Goal: Information Seeking & Learning: Get advice/opinions

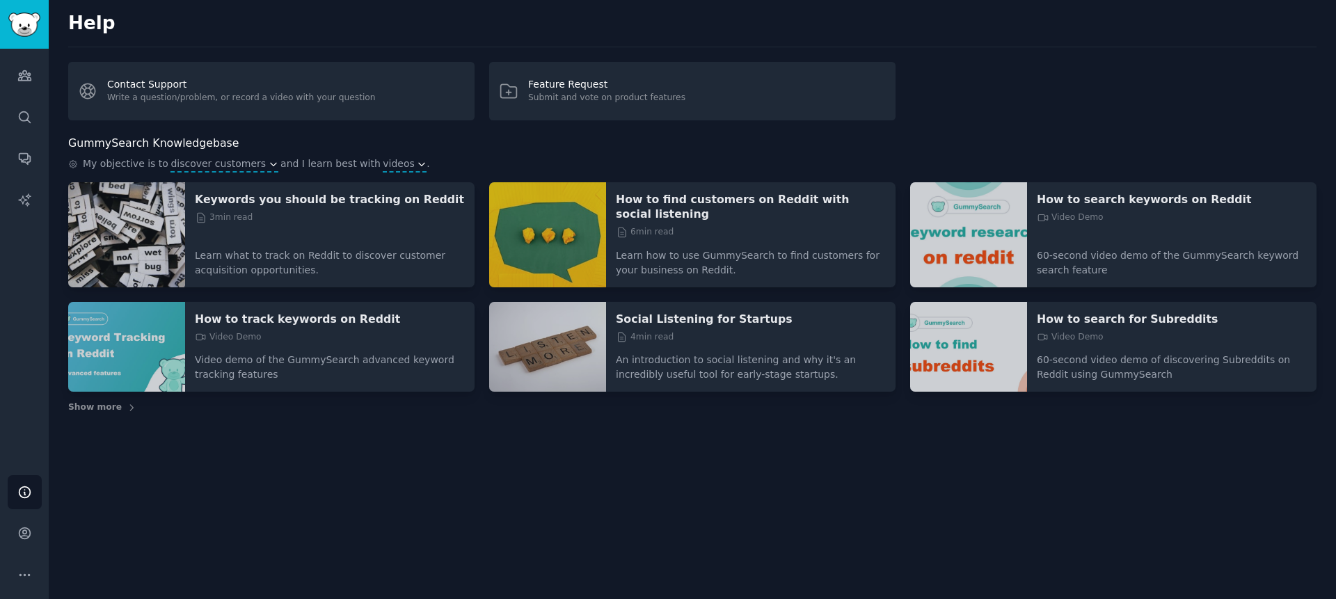
click at [566, 231] on img at bounding box center [547, 234] width 117 height 105
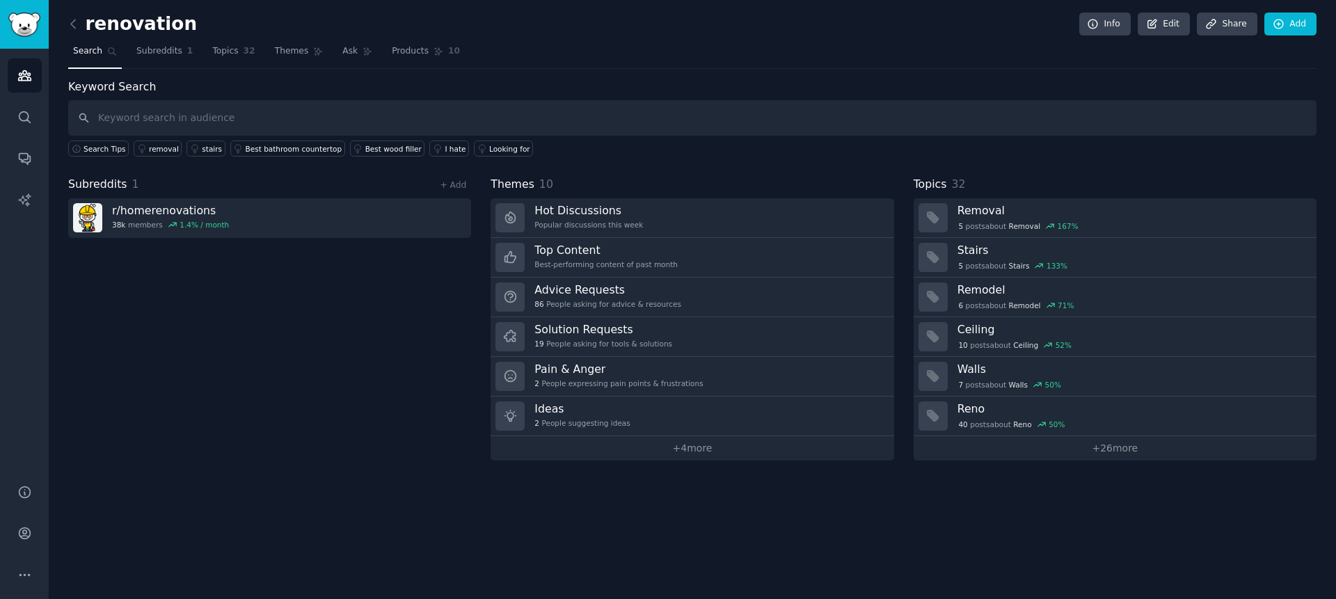
click at [253, 118] on input "text" at bounding box center [692, 117] width 1249 height 35
type input "d"
type input "quote software"
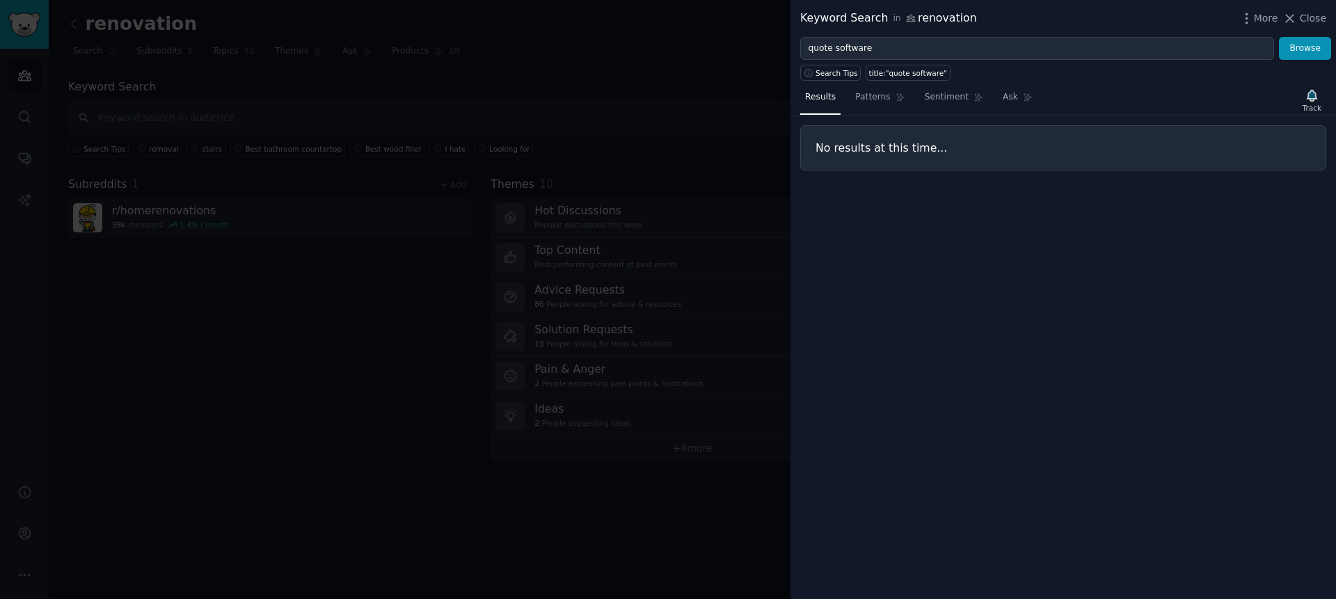
click at [903, 62] on div "Search Tips title:"quote software"" at bounding box center [1064, 70] width 546 height 21
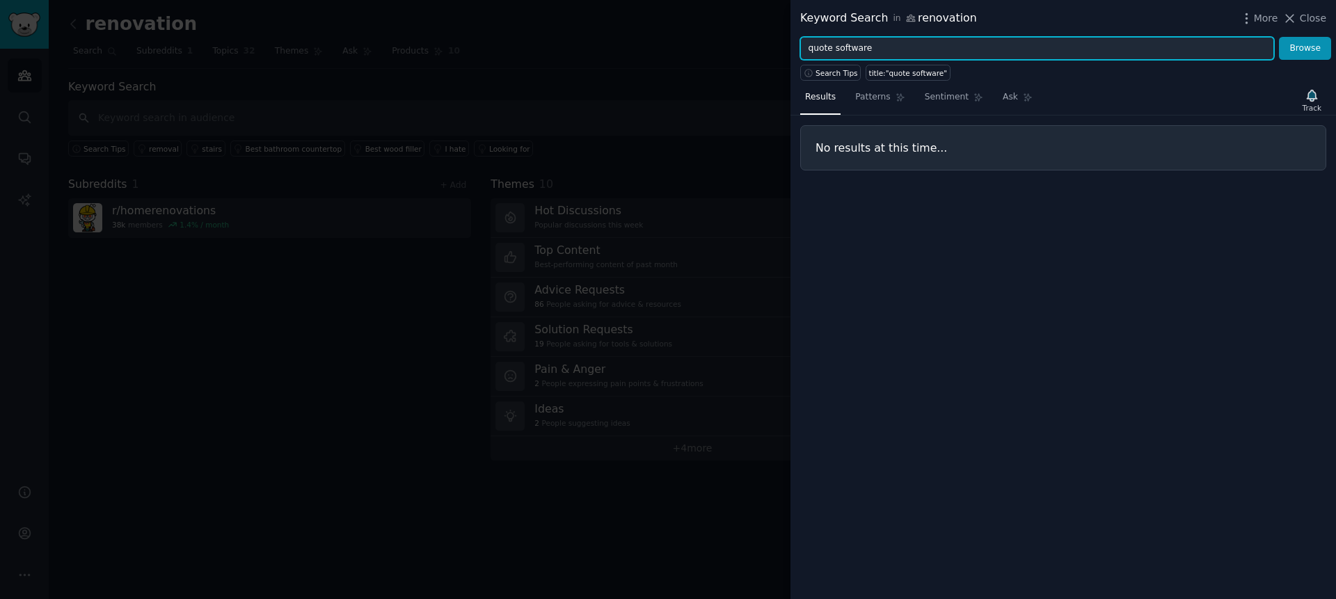
click at [901, 58] on input "quote software" at bounding box center [1037, 49] width 474 height 24
click at [824, 51] on input "quote software" at bounding box center [1037, 49] width 474 height 24
click at [883, 49] on input "quote software" at bounding box center [1037, 49] width 474 height 24
drag, startPoint x: 890, startPoint y: 48, endPoint x: 736, endPoint y: 43, distance: 153.2
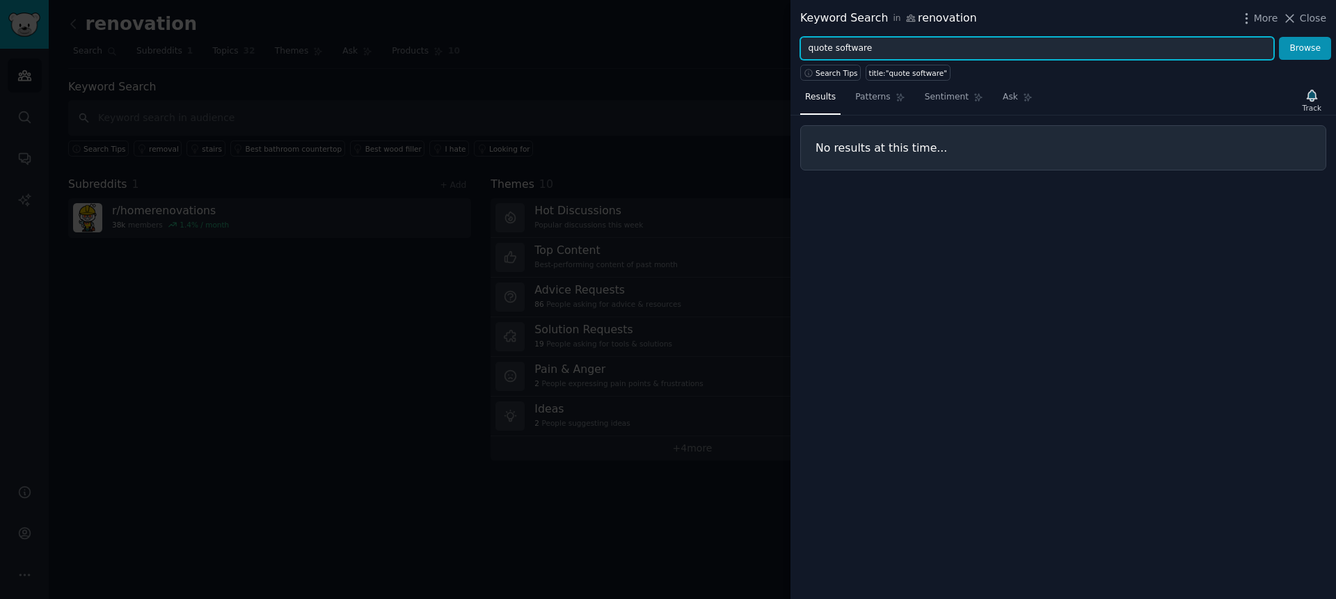
click at [751, 43] on div "Keyword Search in renovation More Close quote software Browse Search Tips title…" at bounding box center [668, 299] width 1336 height 599
click at [1279, 37] on button "Browse" at bounding box center [1305, 49] width 52 height 24
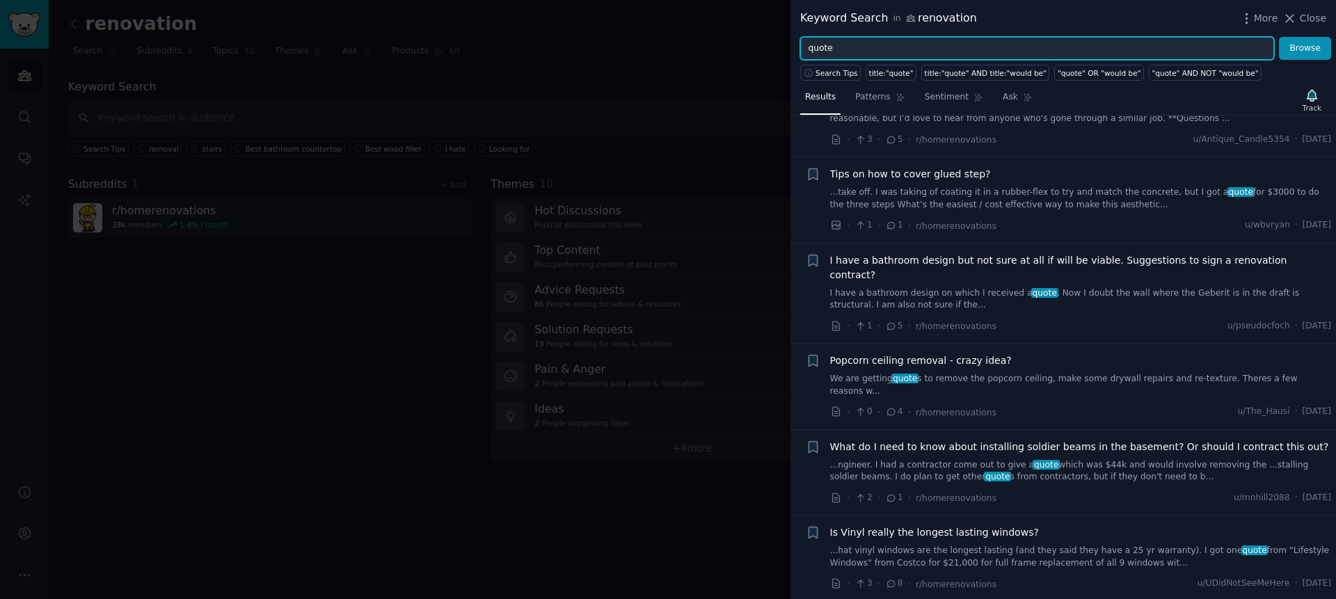
scroll to position [740, 0]
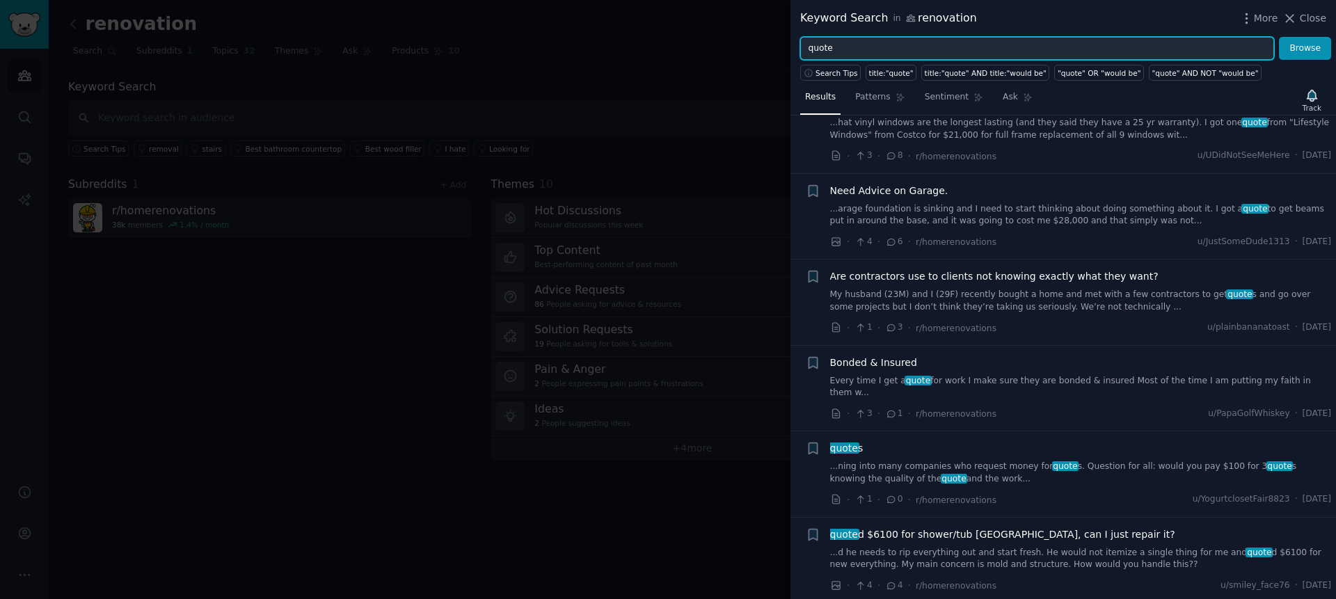
click at [856, 41] on input "quote" at bounding box center [1037, 49] width 474 height 24
drag, startPoint x: 858, startPoint y: 44, endPoint x: 693, endPoint y: 32, distance: 166.1
click at [706, 33] on div "Keyword Search in renovation More Close quote Browse Search Tips title:"quote" …" at bounding box center [668, 299] width 1336 height 599
click at [1279, 37] on button "Browse" at bounding box center [1305, 49] width 52 height 24
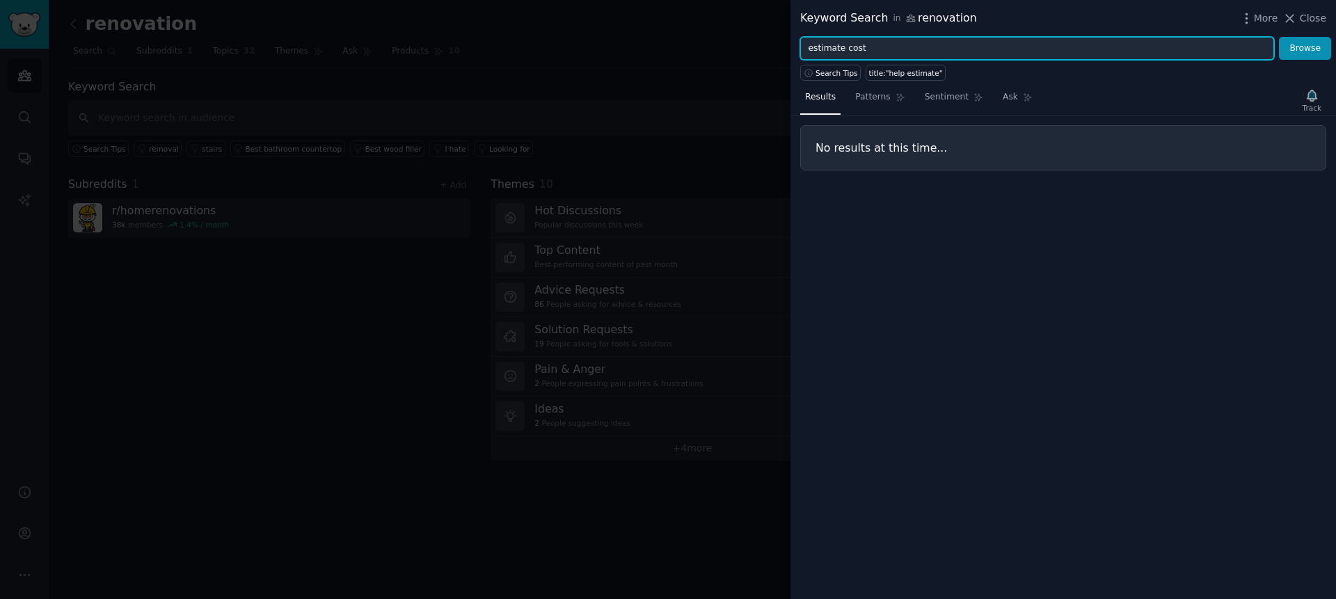
type input "estimate cost"
click at [1279, 37] on button "Browse" at bounding box center [1305, 49] width 52 height 24
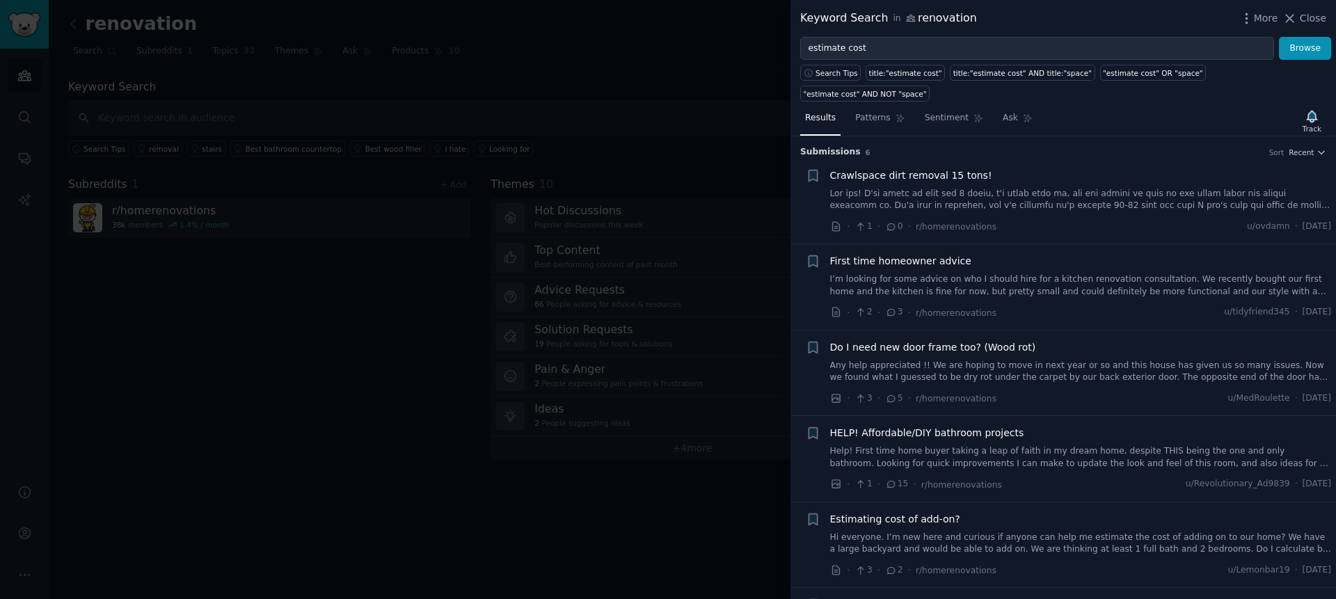
click at [970, 371] on link "Any help appreciated !! We are hoping to move in next year or so and this house…" at bounding box center [1081, 372] width 502 height 24
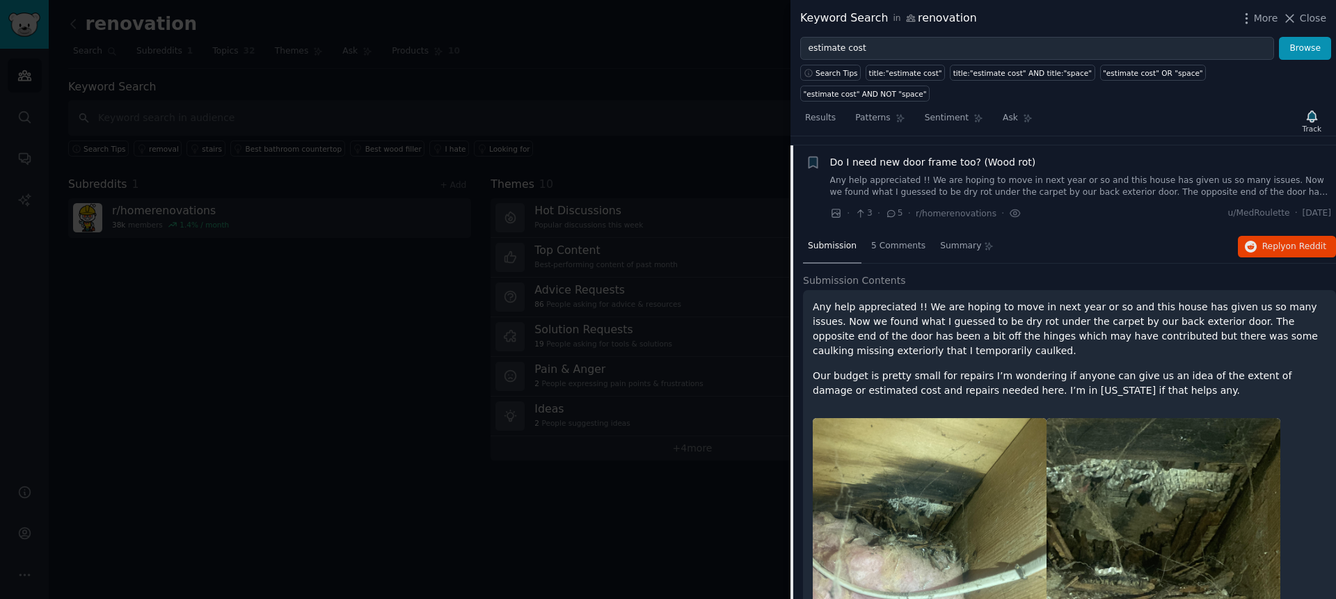
scroll to position [194, 0]
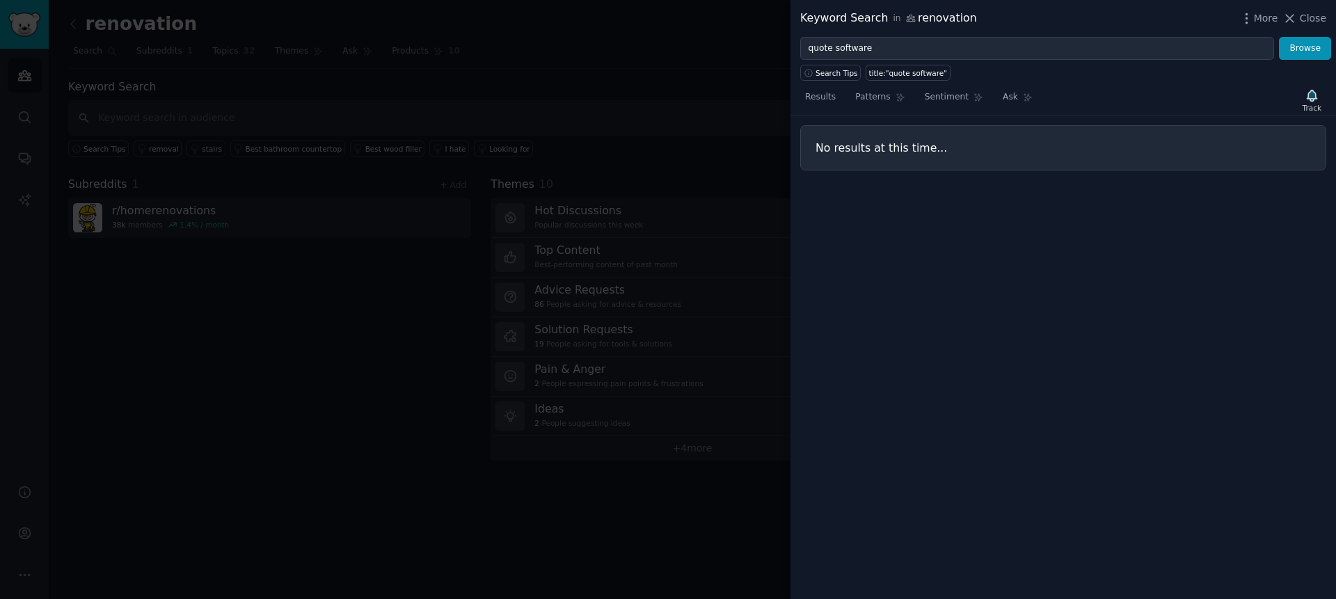
click at [223, 77] on div at bounding box center [668, 299] width 1336 height 599
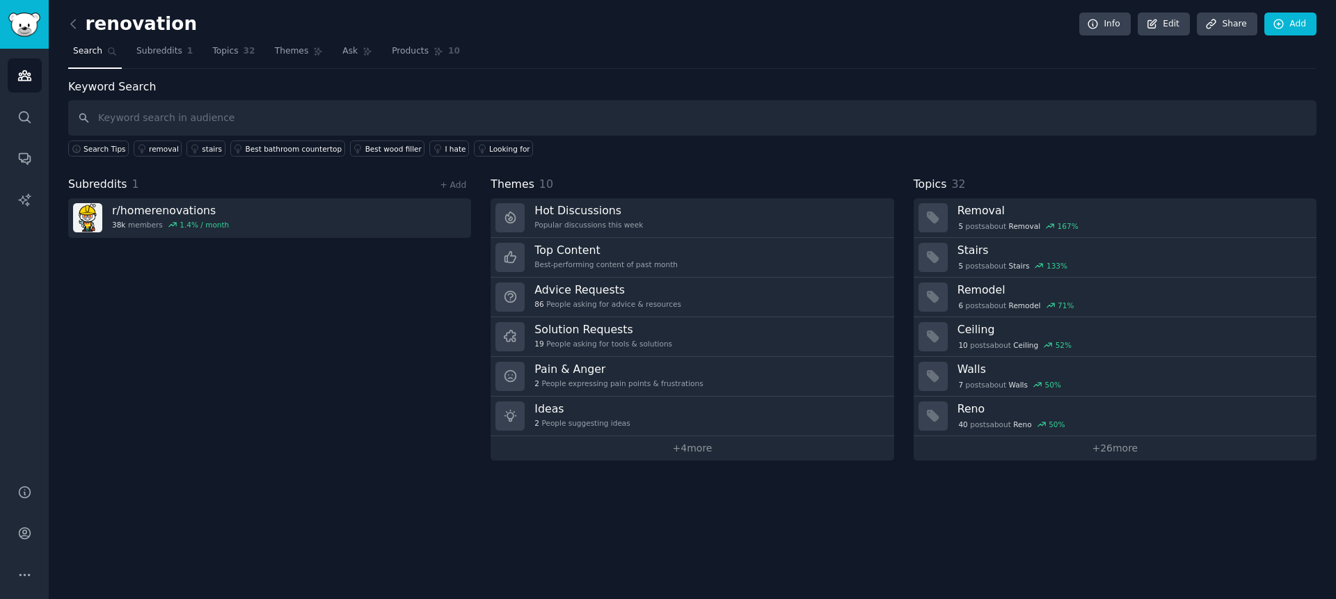
click at [272, 84] on div "Keyword Search Search Tips removal stairs Best bathroom countertop Best wood fi…" at bounding box center [692, 118] width 1249 height 79
click at [242, 104] on input "text" at bounding box center [692, 117] width 1249 height 35
click at [239, 113] on input "text" at bounding box center [692, 117] width 1249 height 35
type input "construction"
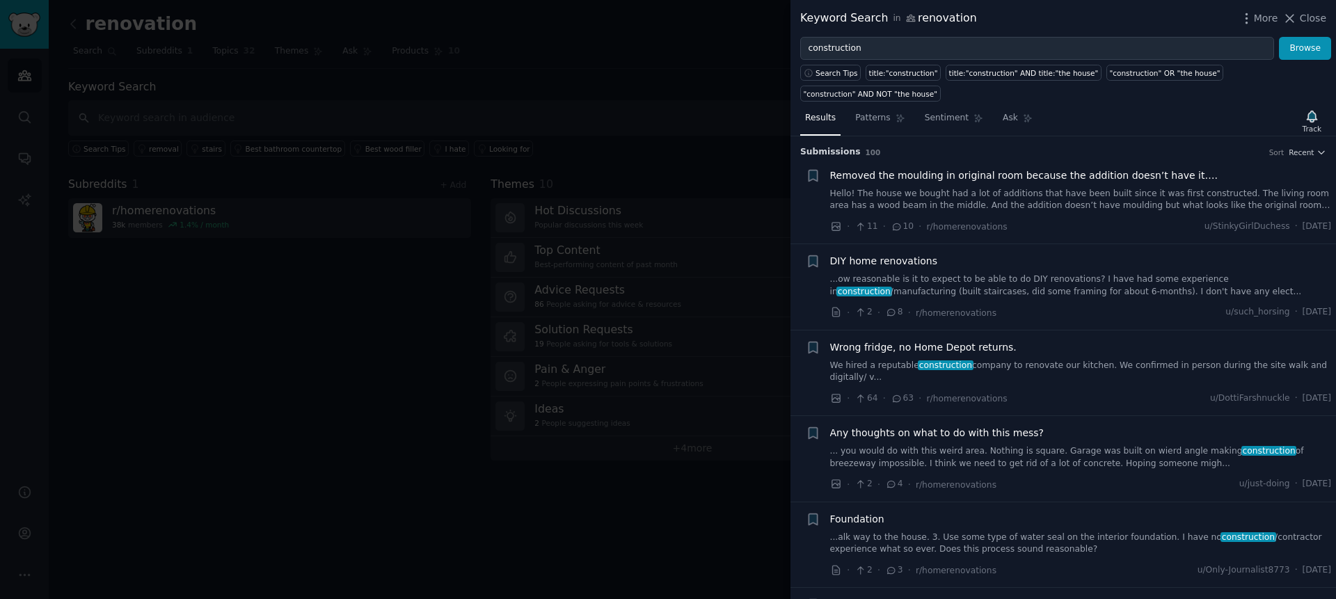
click at [455, 247] on div at bounding box center [668, 299] width 1336 height 599
click at [319, 238] on div at bounding box center [668, 299] width 1336 height 599
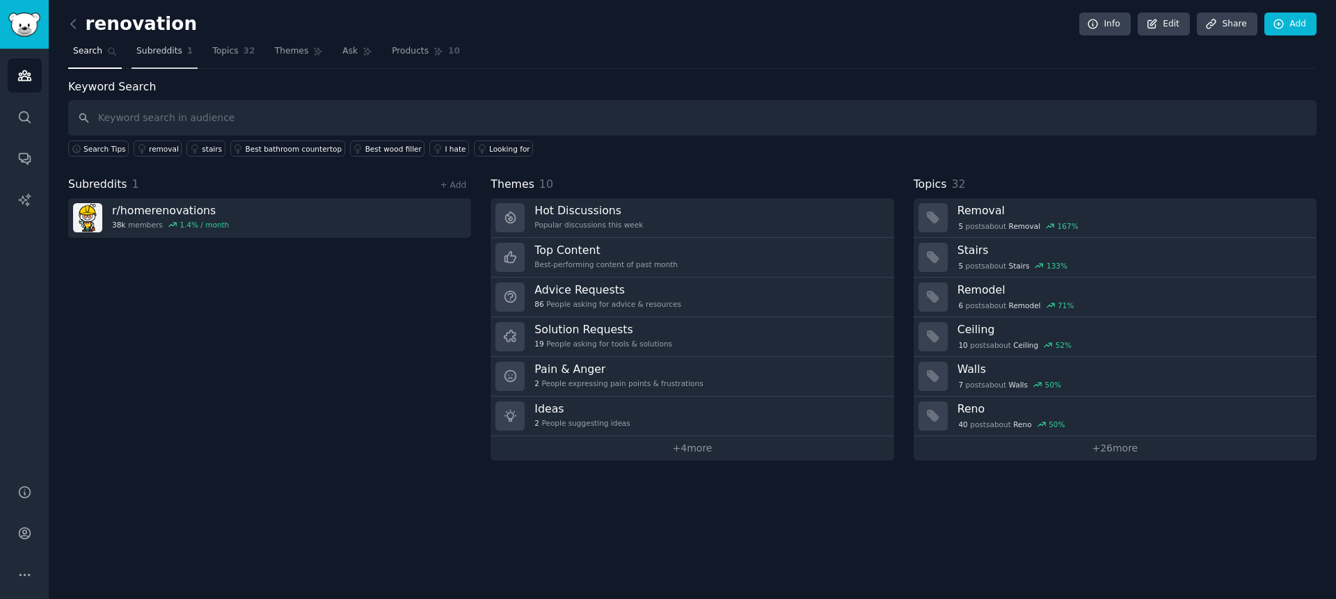
click at [132, 51] on link "Subreddits 1" at bounding box center [165, 54] width 66 height 29
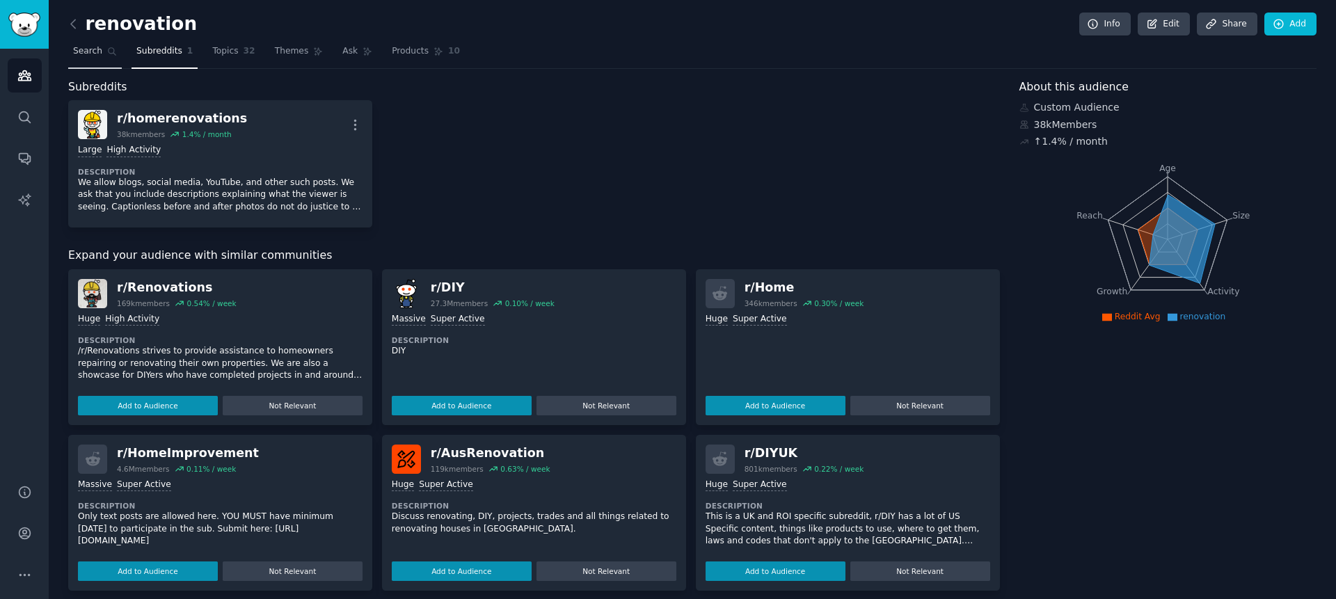
click at [97, 53] on span "Search" at bounding box center [87, 51] width 29 height 13
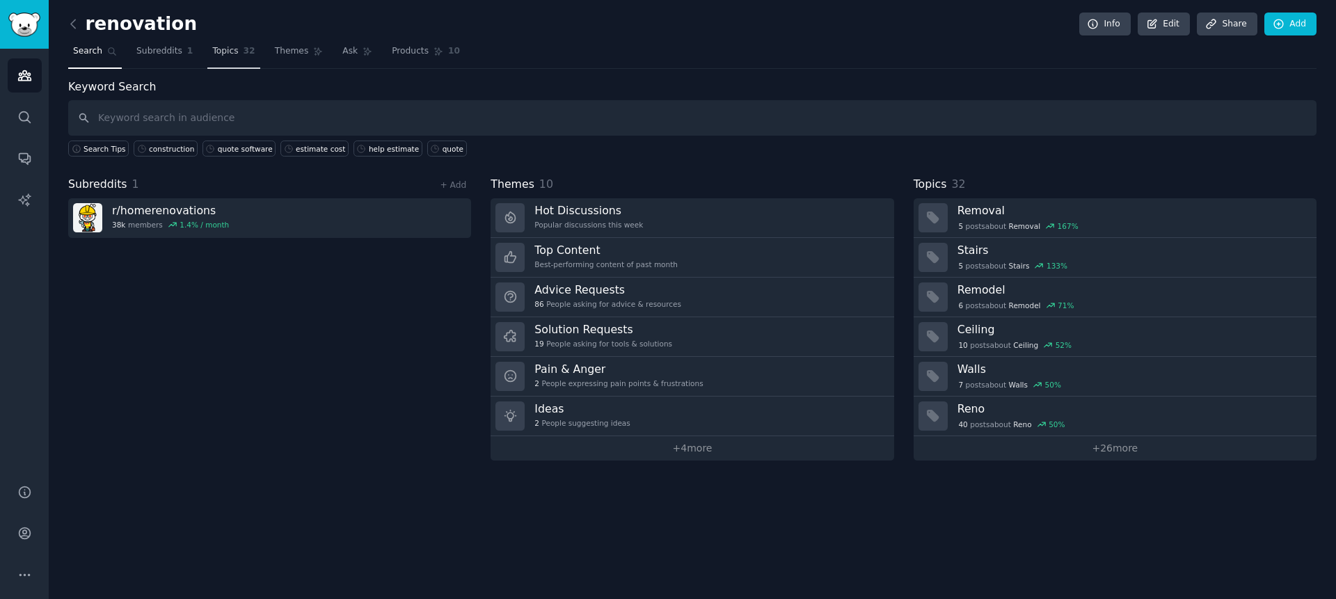
click at [219, 52] on span "Topics" at bounding box center [225, 51] width 26 height 13
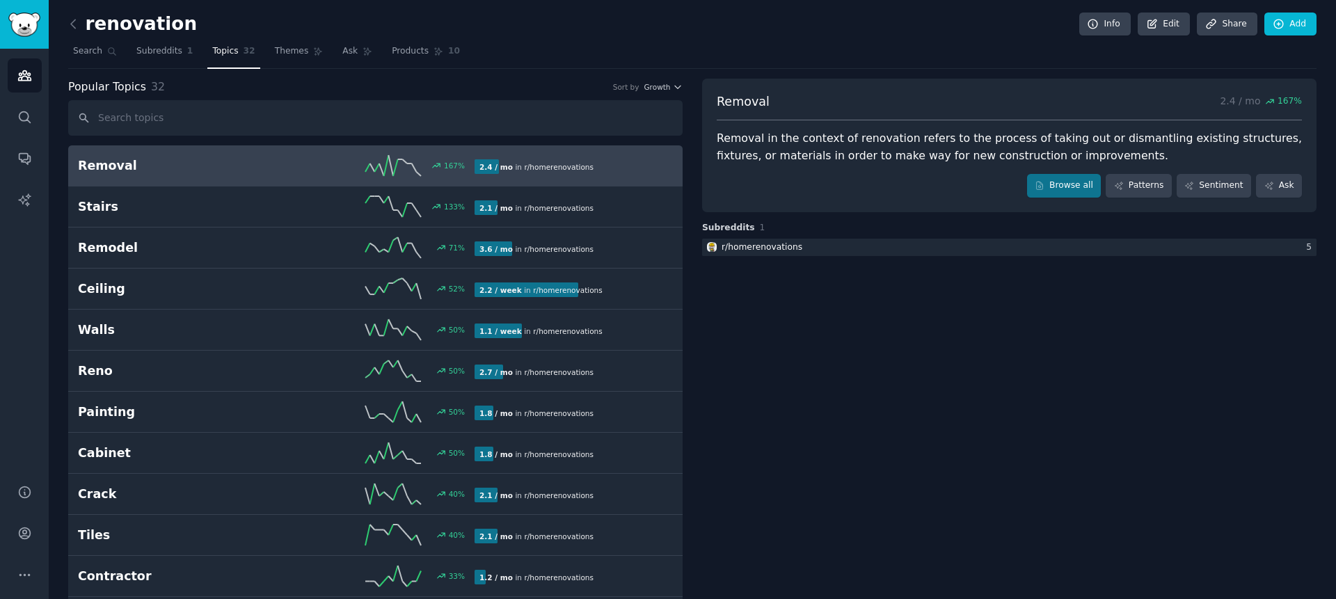
click at [207, 53] on link "Topics 32" at bounding box center [233, 54] width 52 height 29
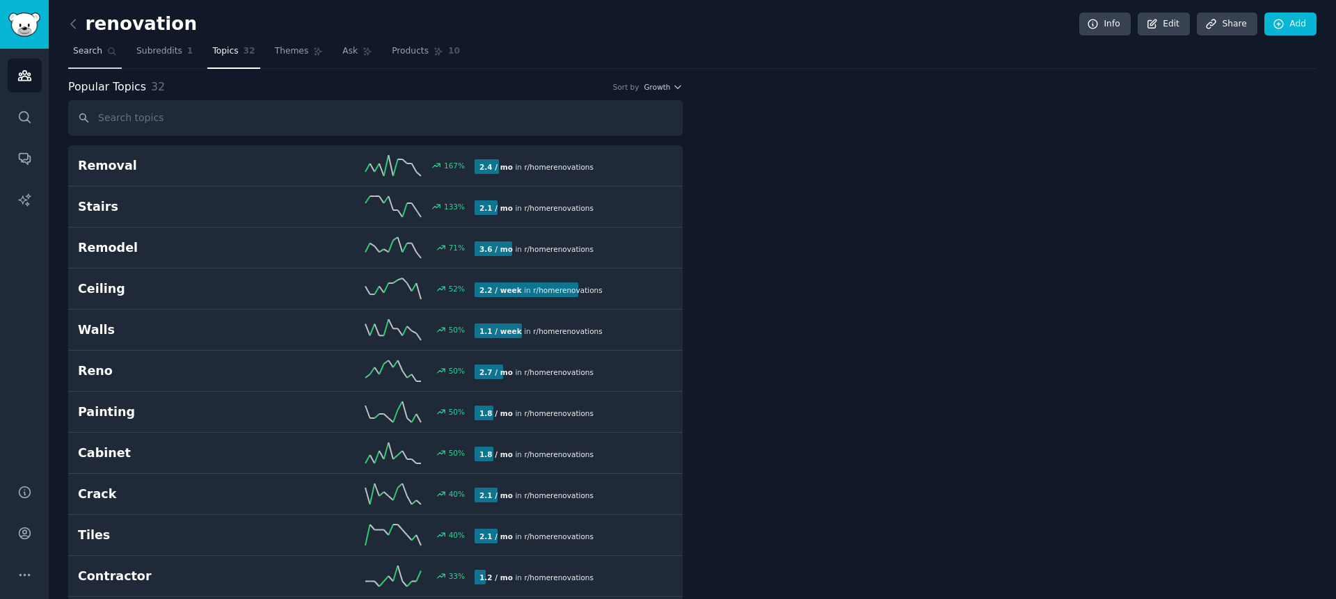
click at [100, 51] on span "Search" at bounding box center [87, 51] width 29 height 13
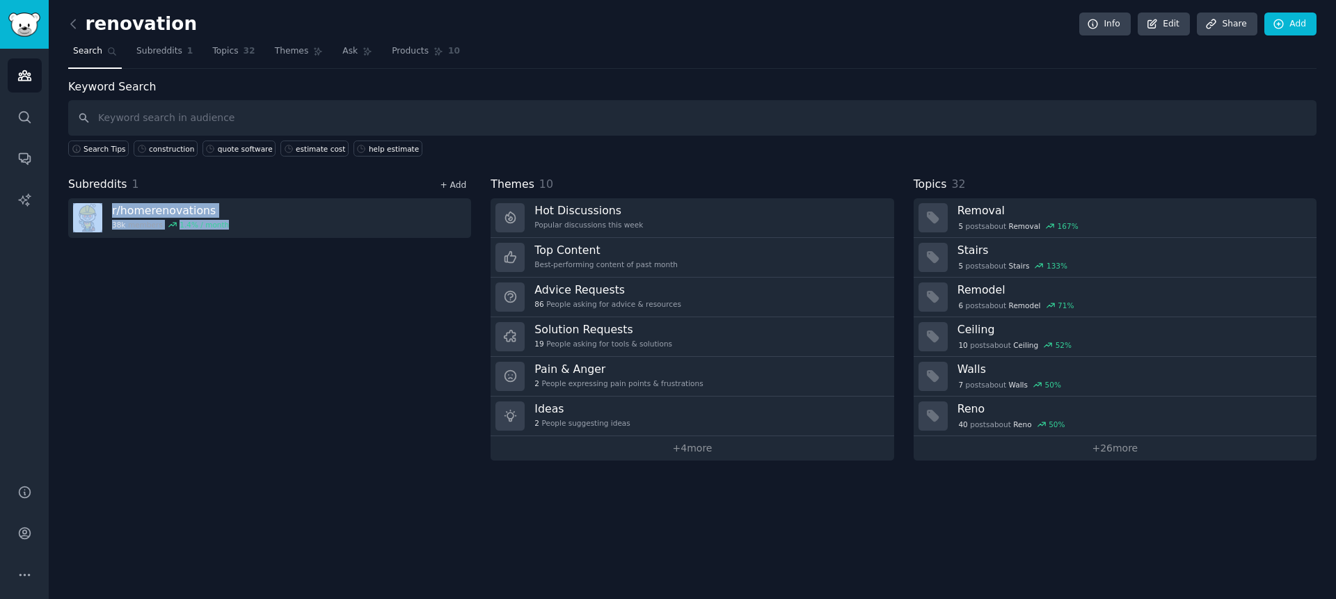
click at [442, 184] on link "+ Add" at bounding box center [453, 185] width 26 height 10
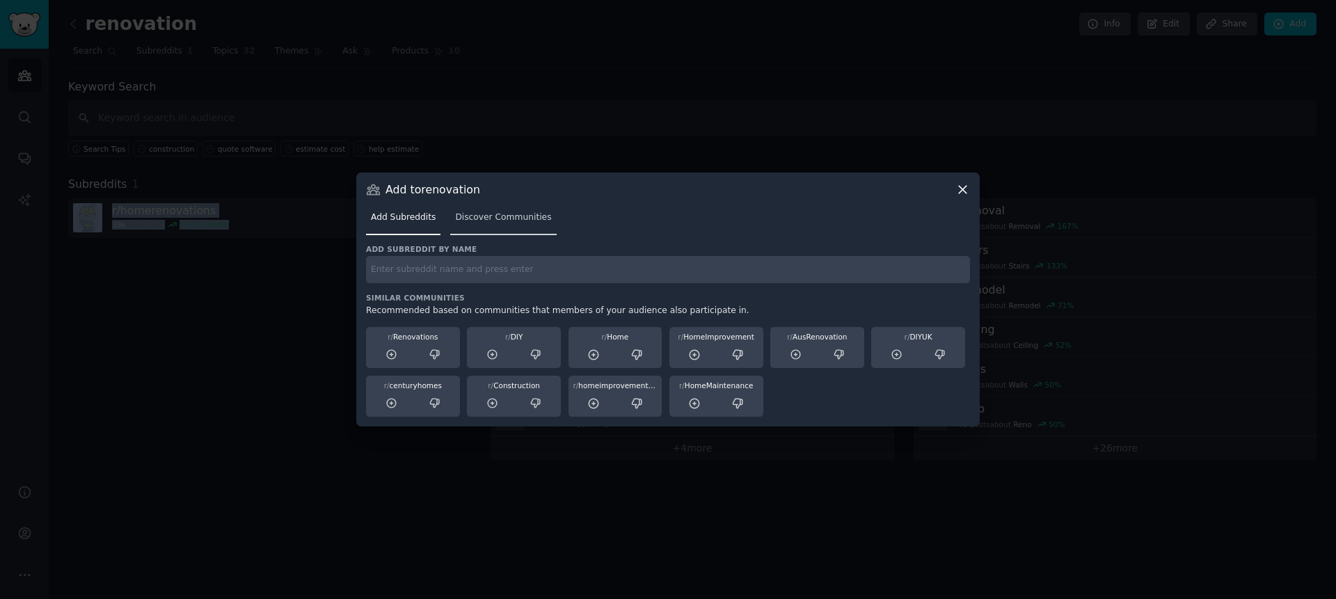
click at [482, 221] on span "Discover Communities" at bounding box center [503, 218] width 96 height 13
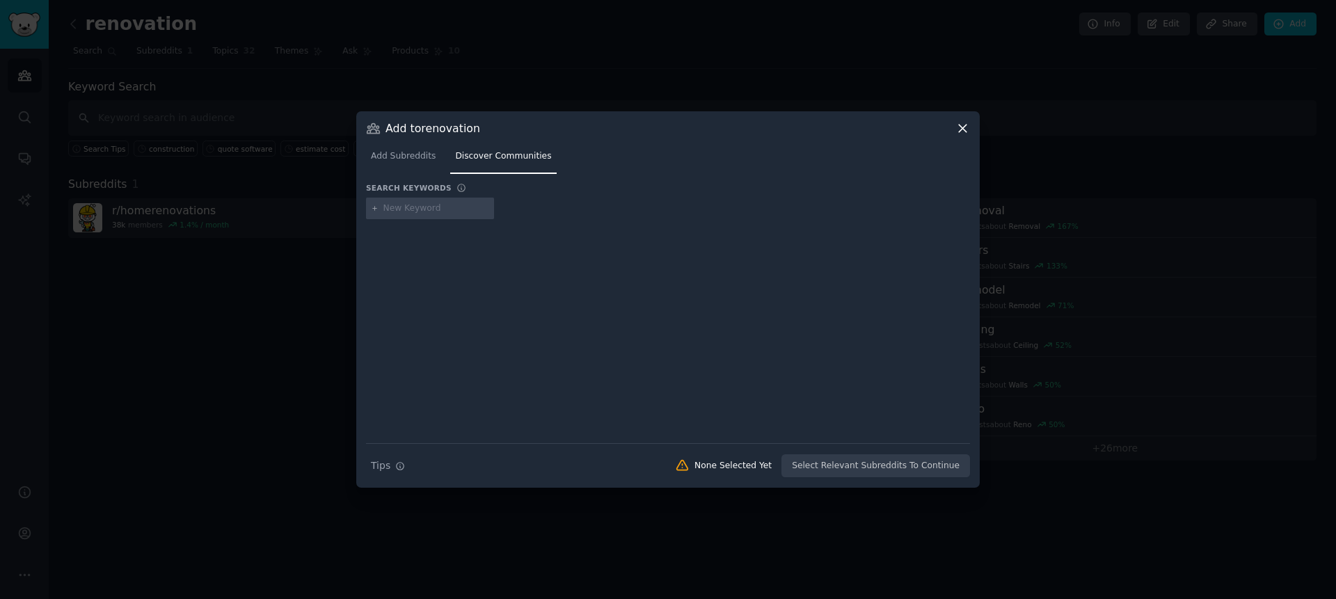
click at [495, 221] on div at bounding box center [668, 211] width 604 height 27
click at [466, 214] on div at bounding box center [430, 209] width 128 height 22
click at [413, 213] on input "text" at bounding box center [437, 209] width 106 height 13
type input "quote"
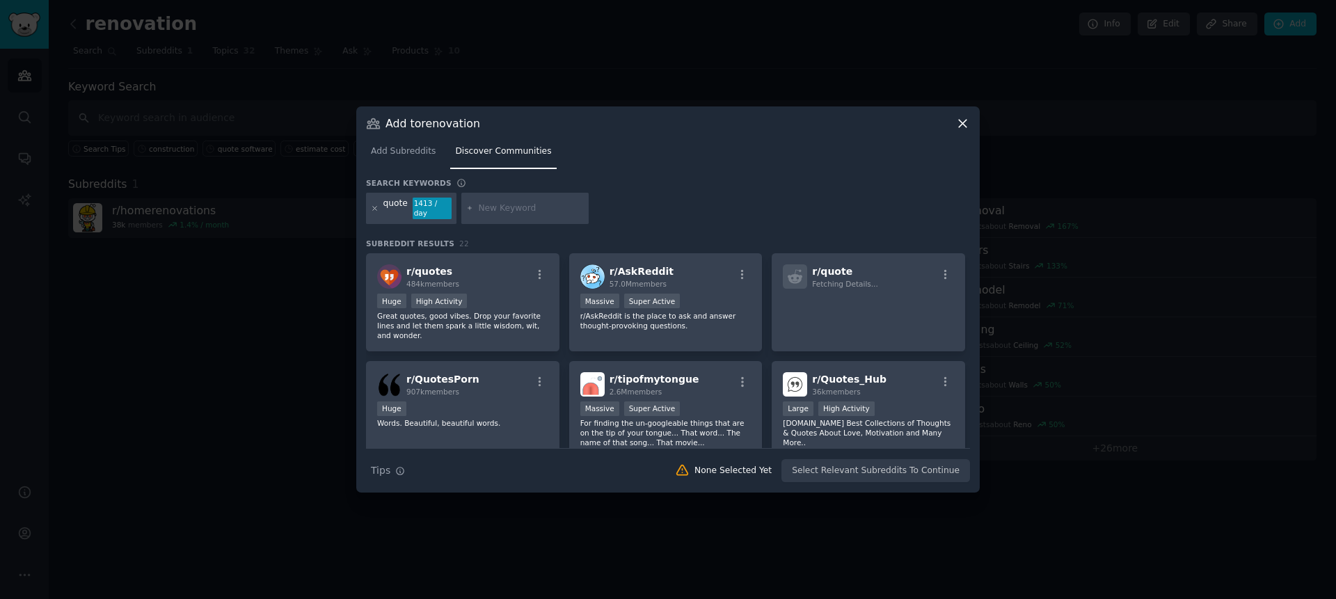
click at [381, 208] on div "quote 1413 / day" at bounding box center [411, 209] width 90 height 32
click at [374, 208] on icon at bounding box center [374, 208] width 3 height 3
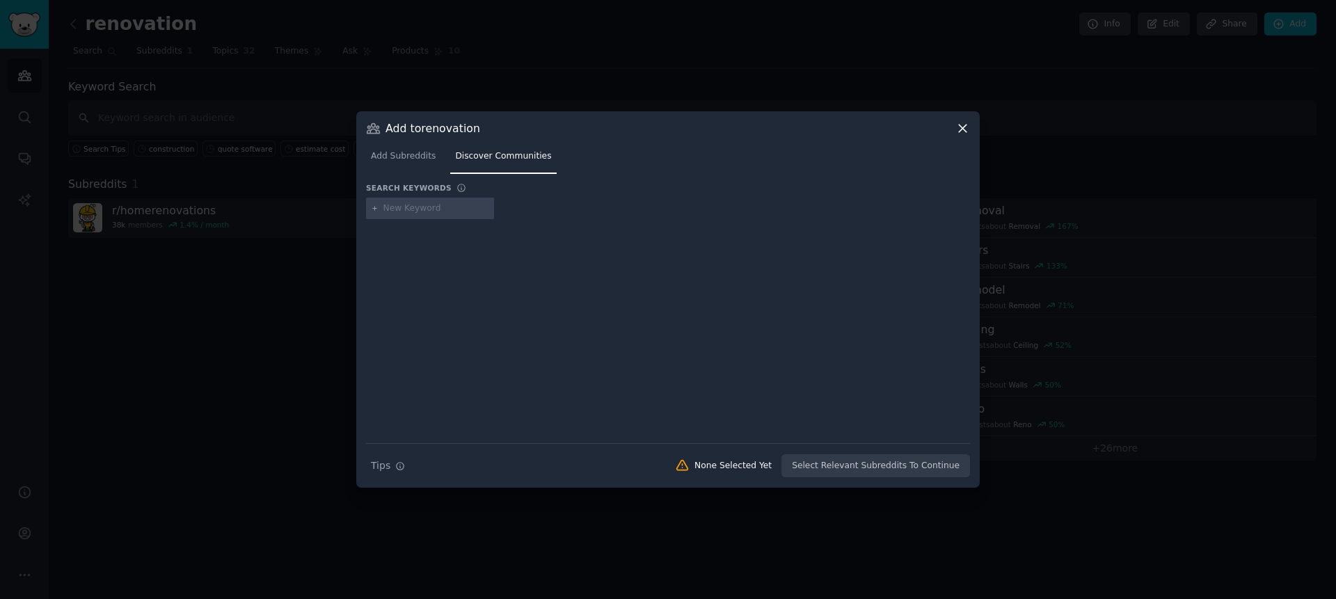
click at [384, 210] on input "text" at bounding box center [437, 209] width 106 height 13
type input "costing"
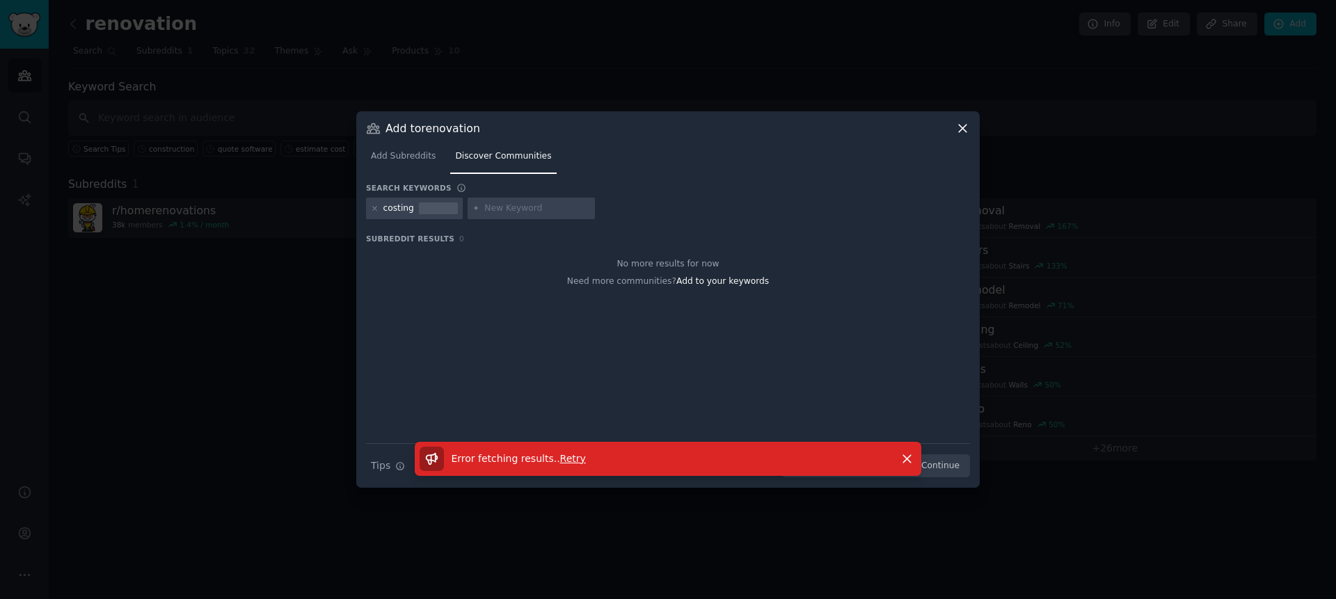
click at [555, 459] on span "Error fetching results. ." at bounding box center [506, 458] width 109 height 11
click at [576, 459] on span "Retry" at bounding box center [573, 458] width 26 height 11
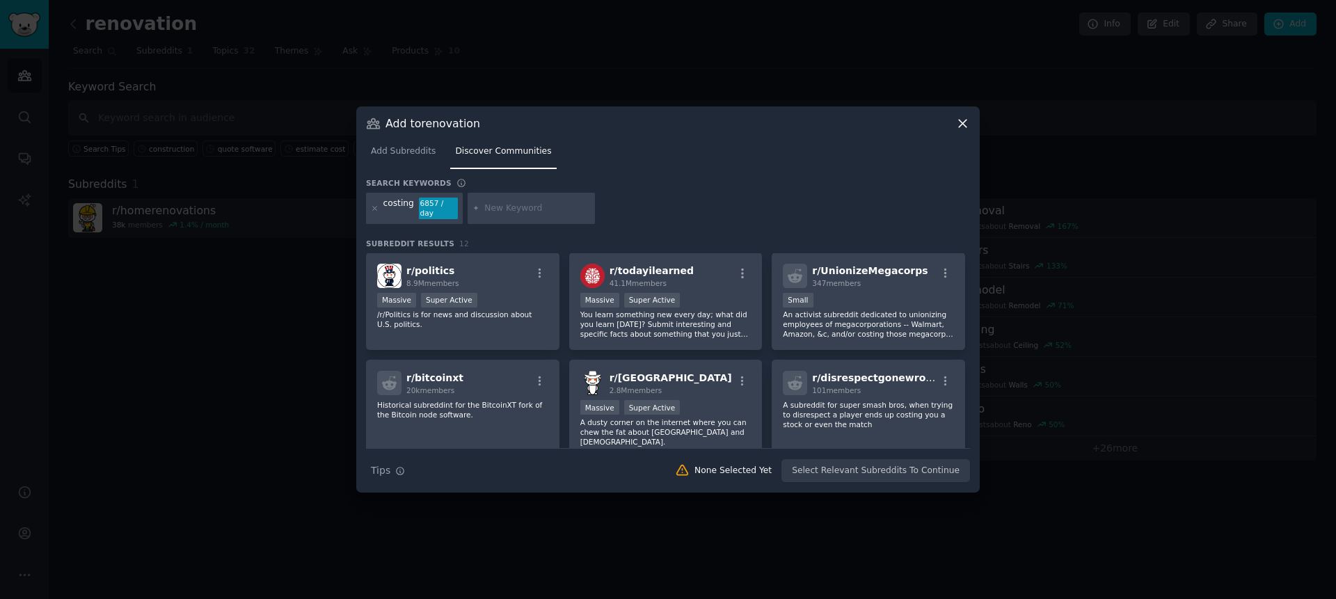
scroll to position [123, 0]
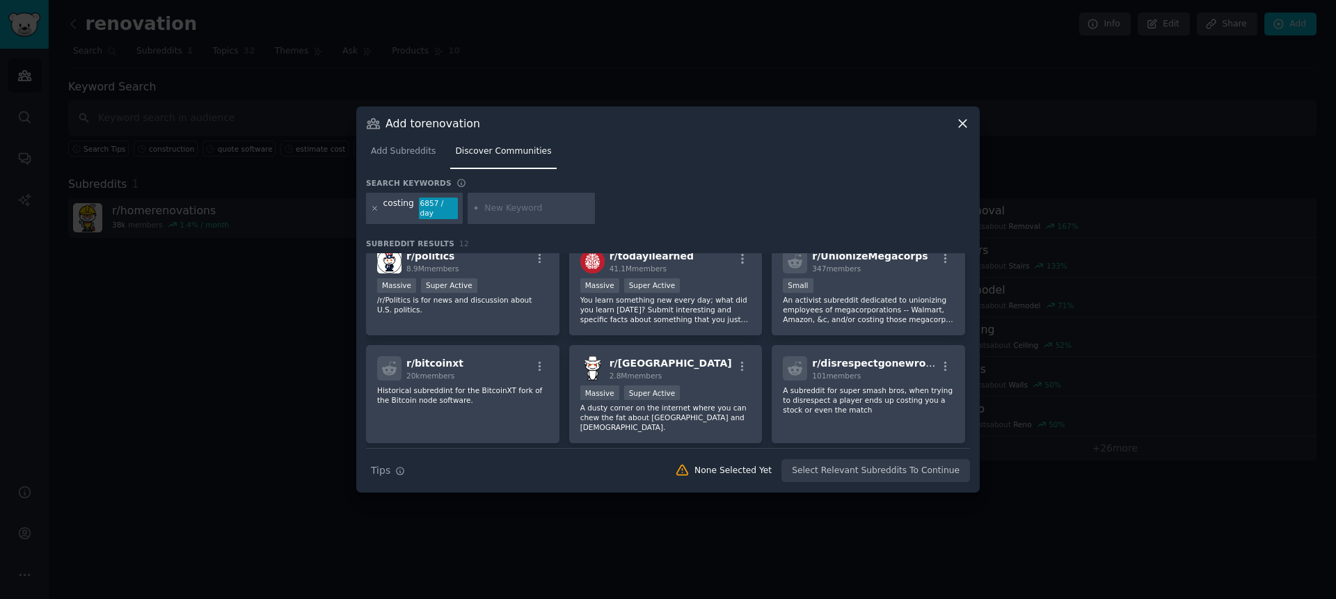
click at [374, 209] on icon at bounding box center [374, 208] width 3 height 3
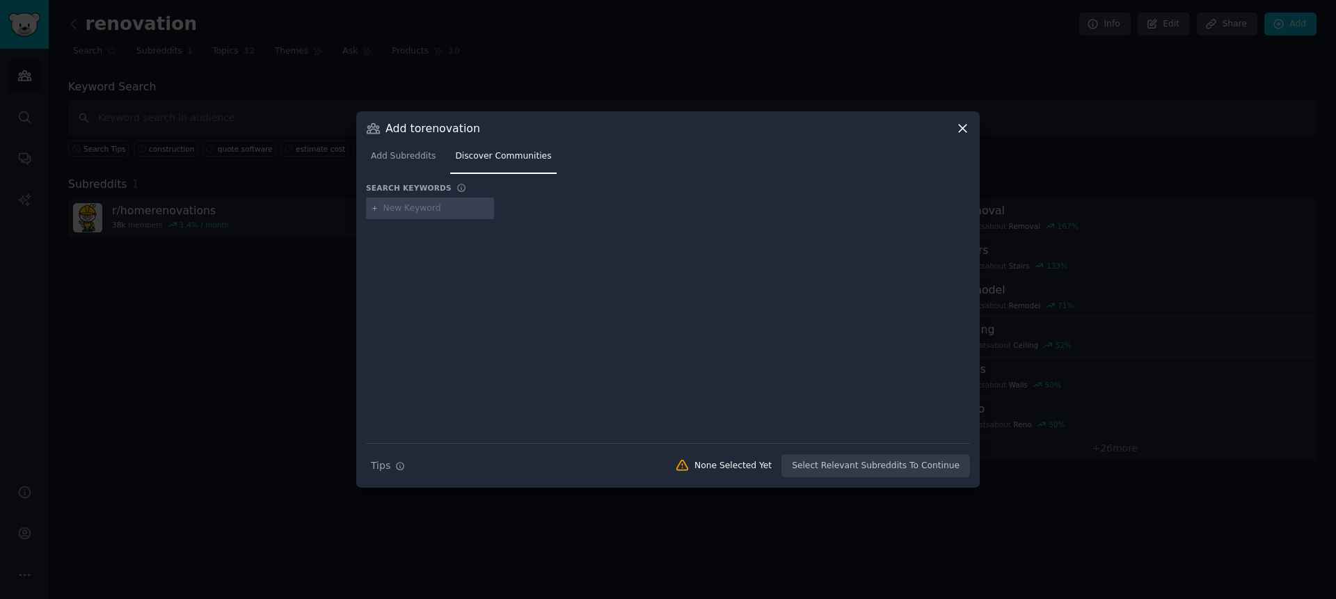
click at [394, 210] on input "text" at bounding box center [437, 209] width 106 height 13
type input "construction cost"
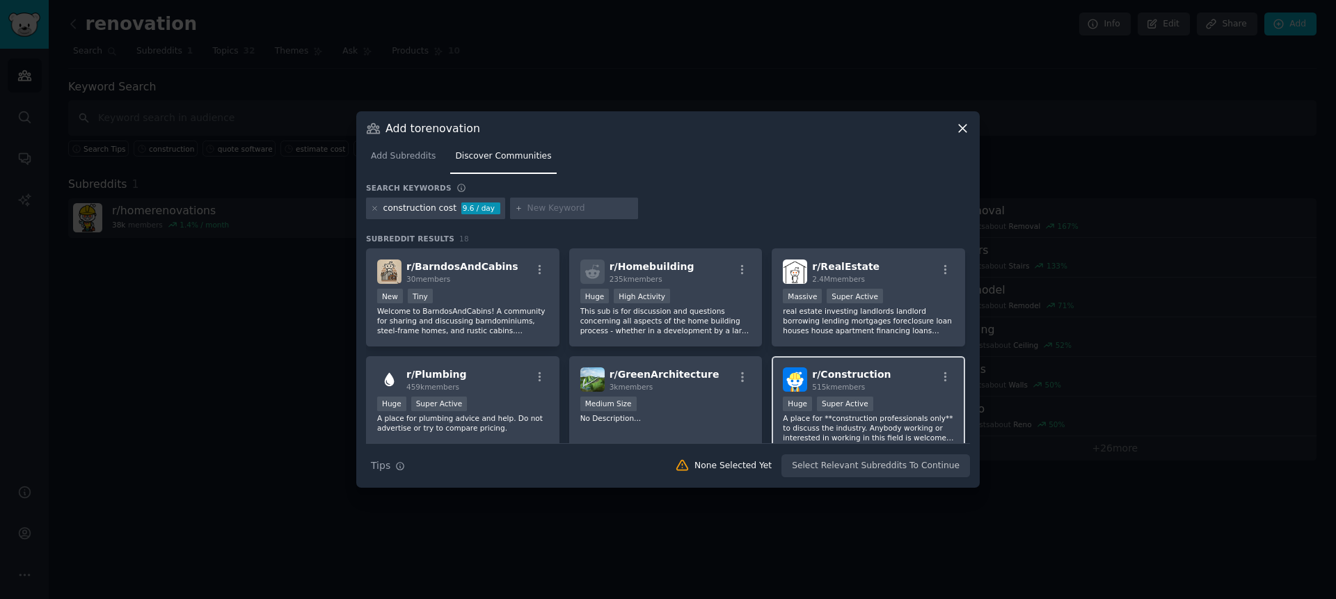
click at [854, 384] on span "515k members" at bounding box center [838, 387] width 53 height 8
click at [925, 472] on button "Add to Audience" at bounding box center [924, 467] width 91 height 24
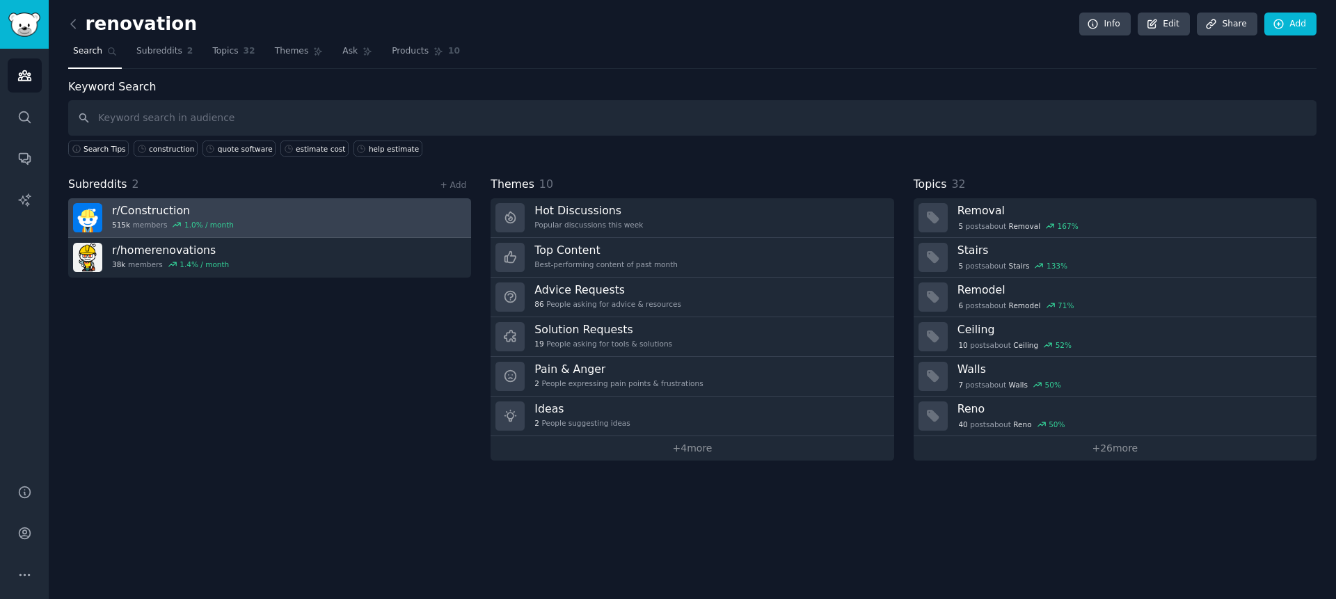
click at [161, 205] on h3 "r/ Construction" at bounding box center [173, 210] width 122 height 15
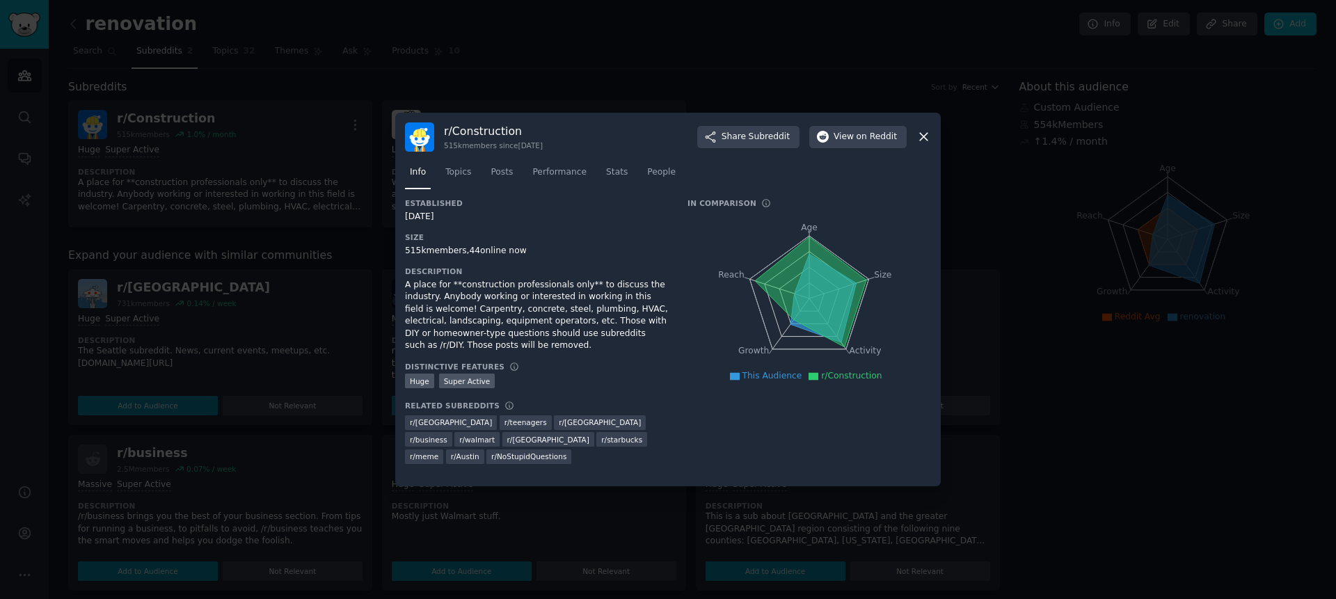
click at [926, 138] on icon at bounding box center [924, 136] width 15 height 15
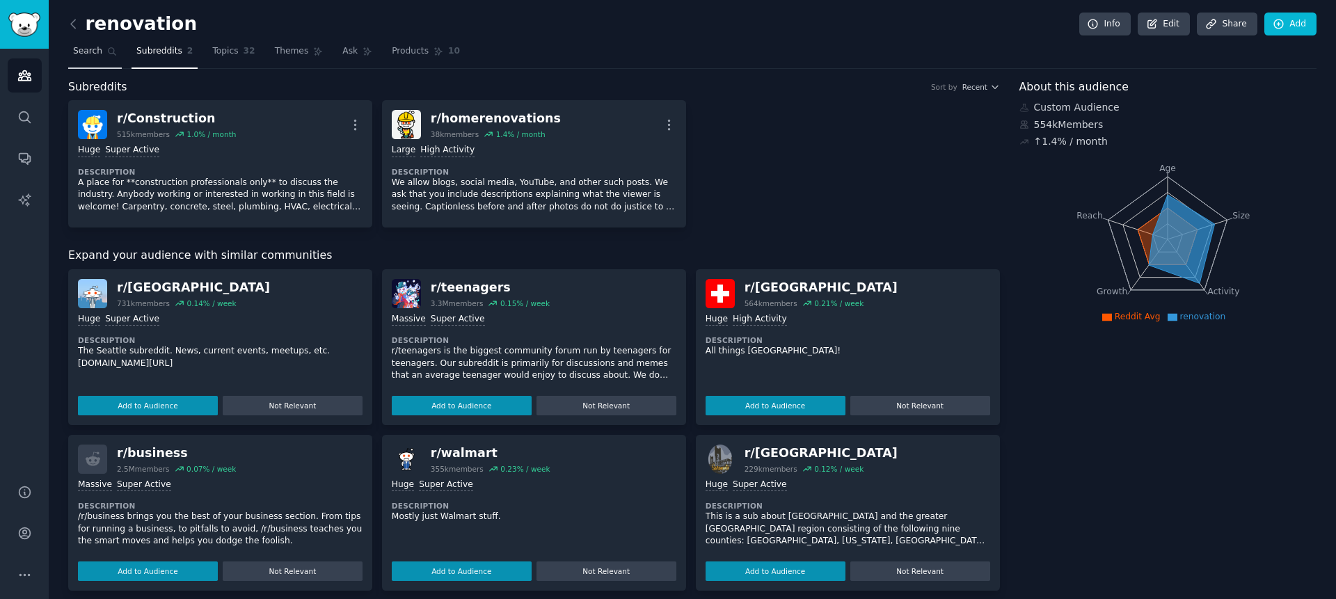
click at [90, 57] on span "Search" at bounding box center [87, 51] width 29 height 13
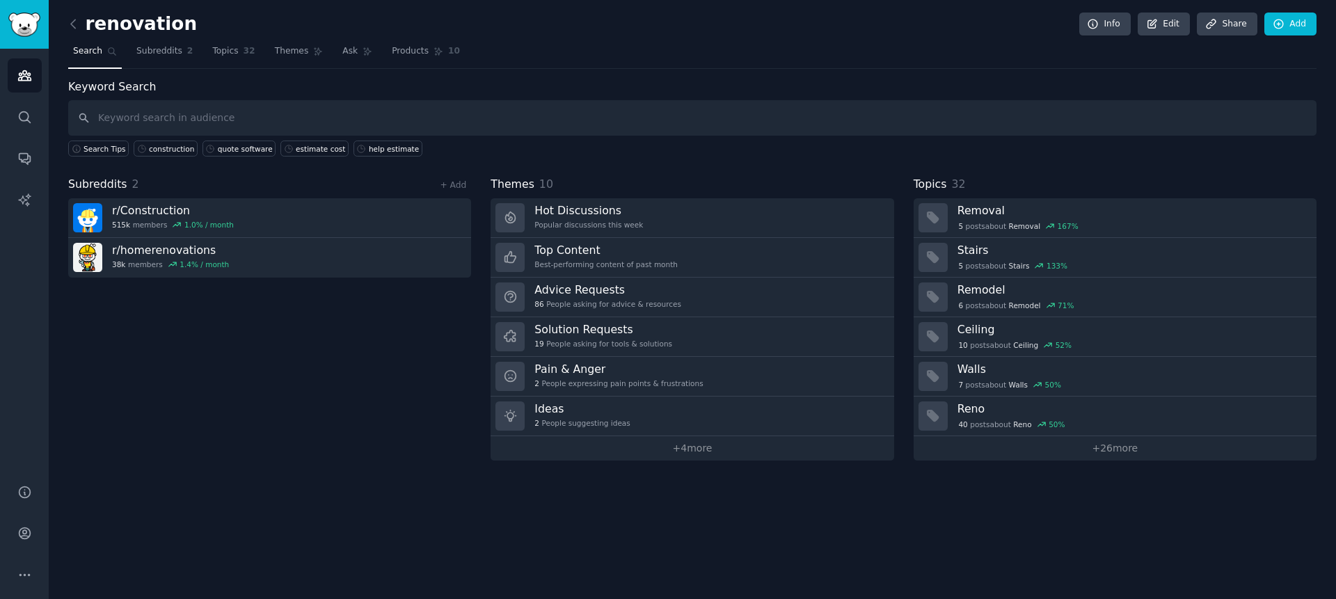
click at [182, 112] on input "text" at bounding box center [692, 117] width 1249 height 35
type input "costing"
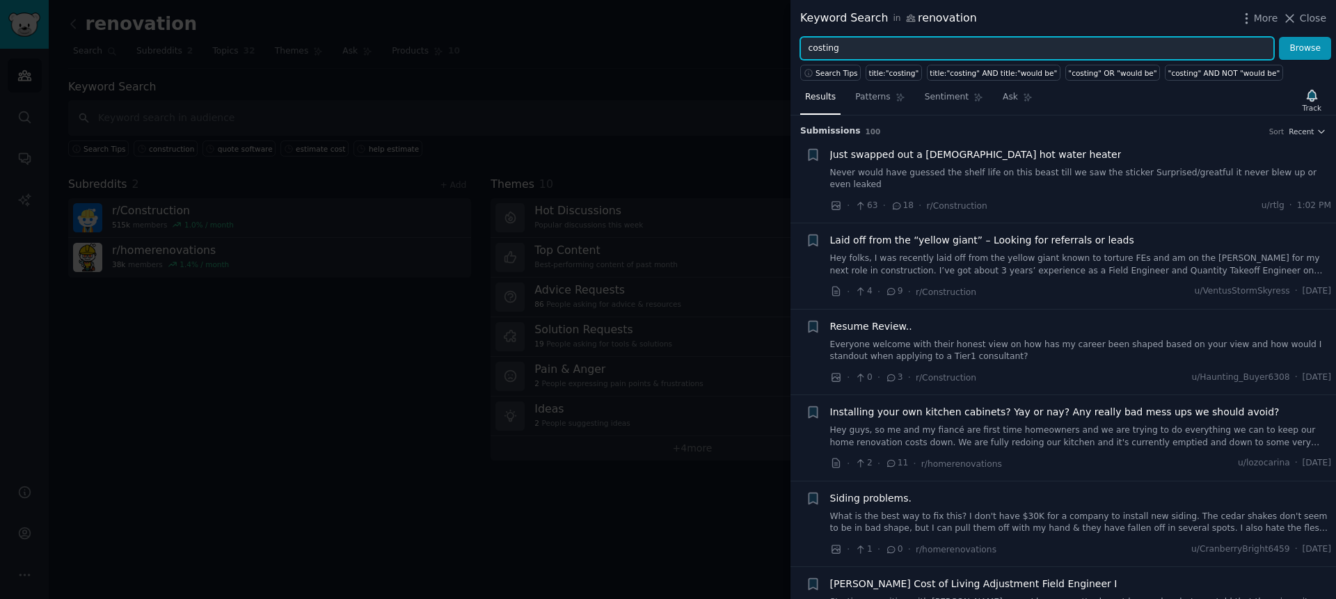
click at [834, 52] on input "costing" at bounding box center [1037, 49] width 474 height 24
click at [833, 52] on input "costing" at bounding box center [1037, 49] width 474 height 24
type input "quote"
click at [1279, 37] on button "Browse" at bounding box center [1305, 49] width 52 height 24
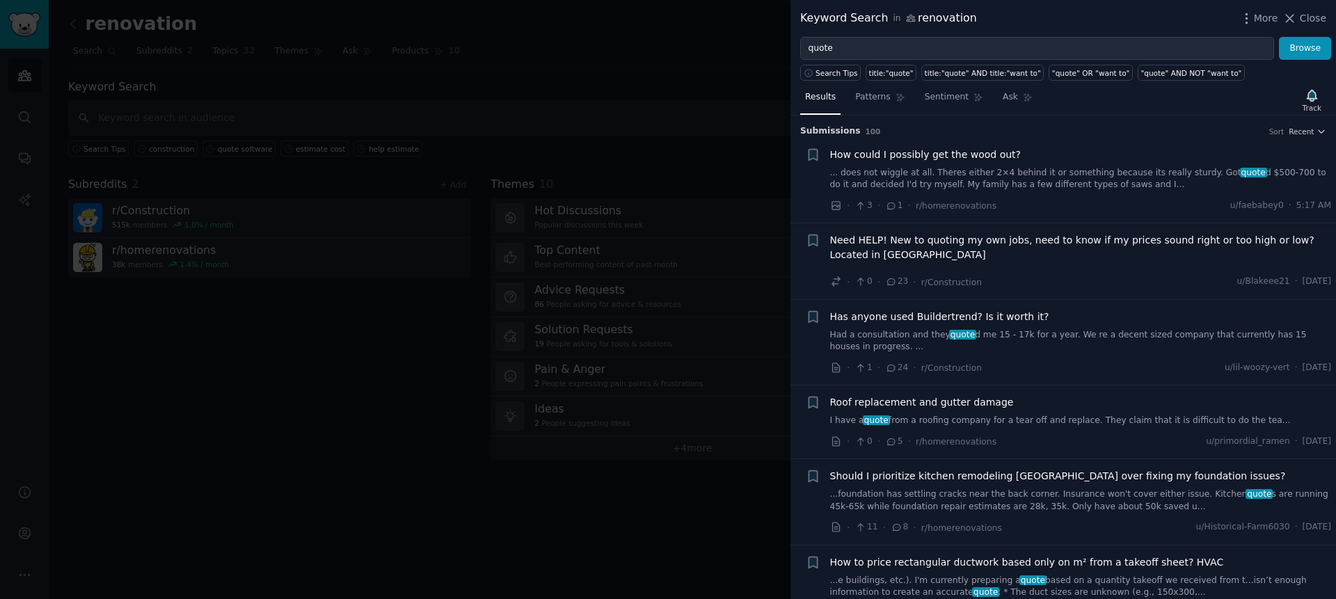
click at [902, 250] on span "Need HELP! New to quoting my own jobs, need to know if my prices sound right or…" at bounding box center [1081, 247] width 502 height 29
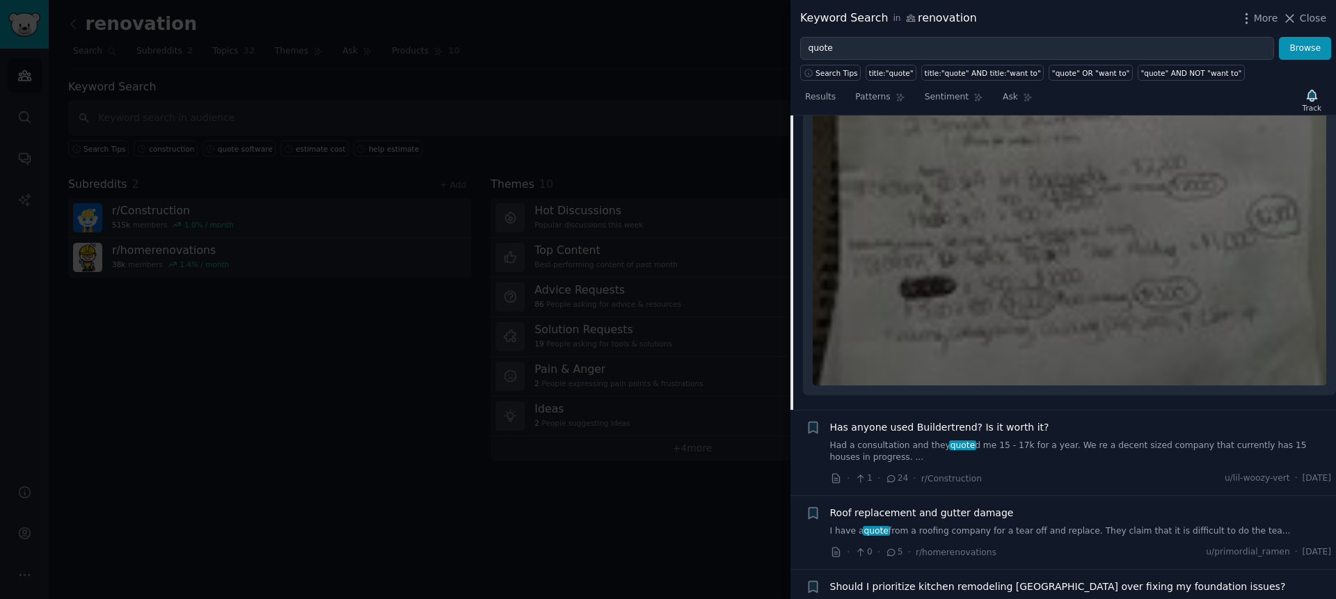
scroll to position [49, 0]
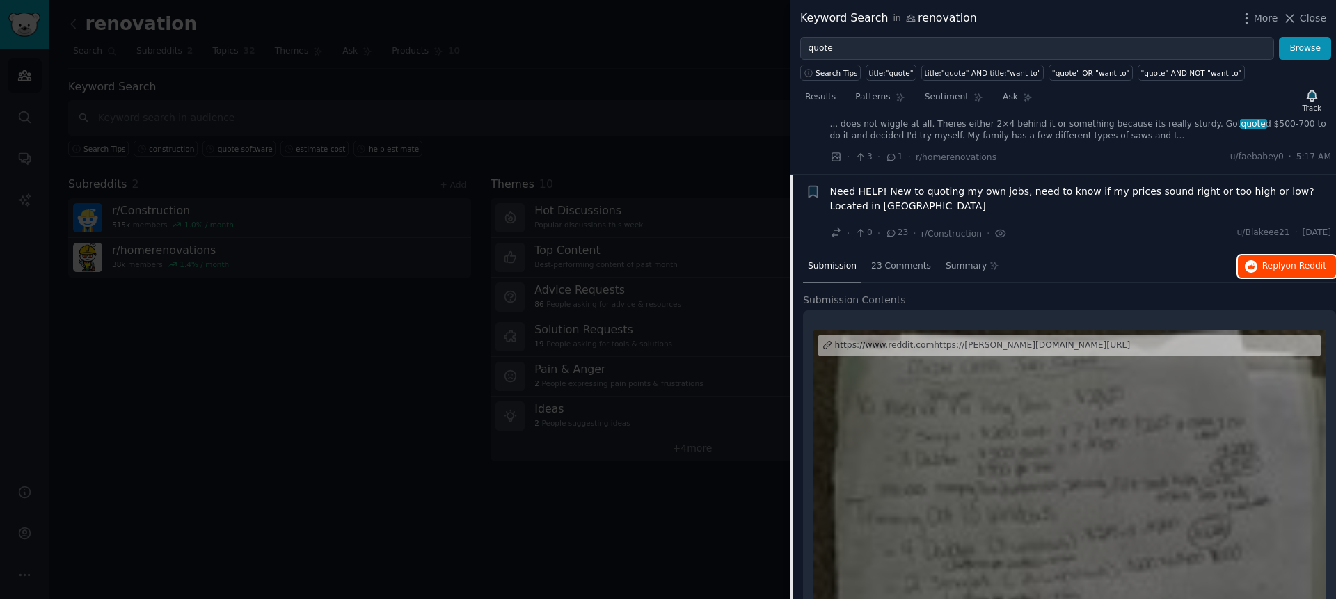
click at [1265, 271] on span "Reply on Reddit" at bounding box center [1295, 266] width 64 height 13
